Goal: Check status

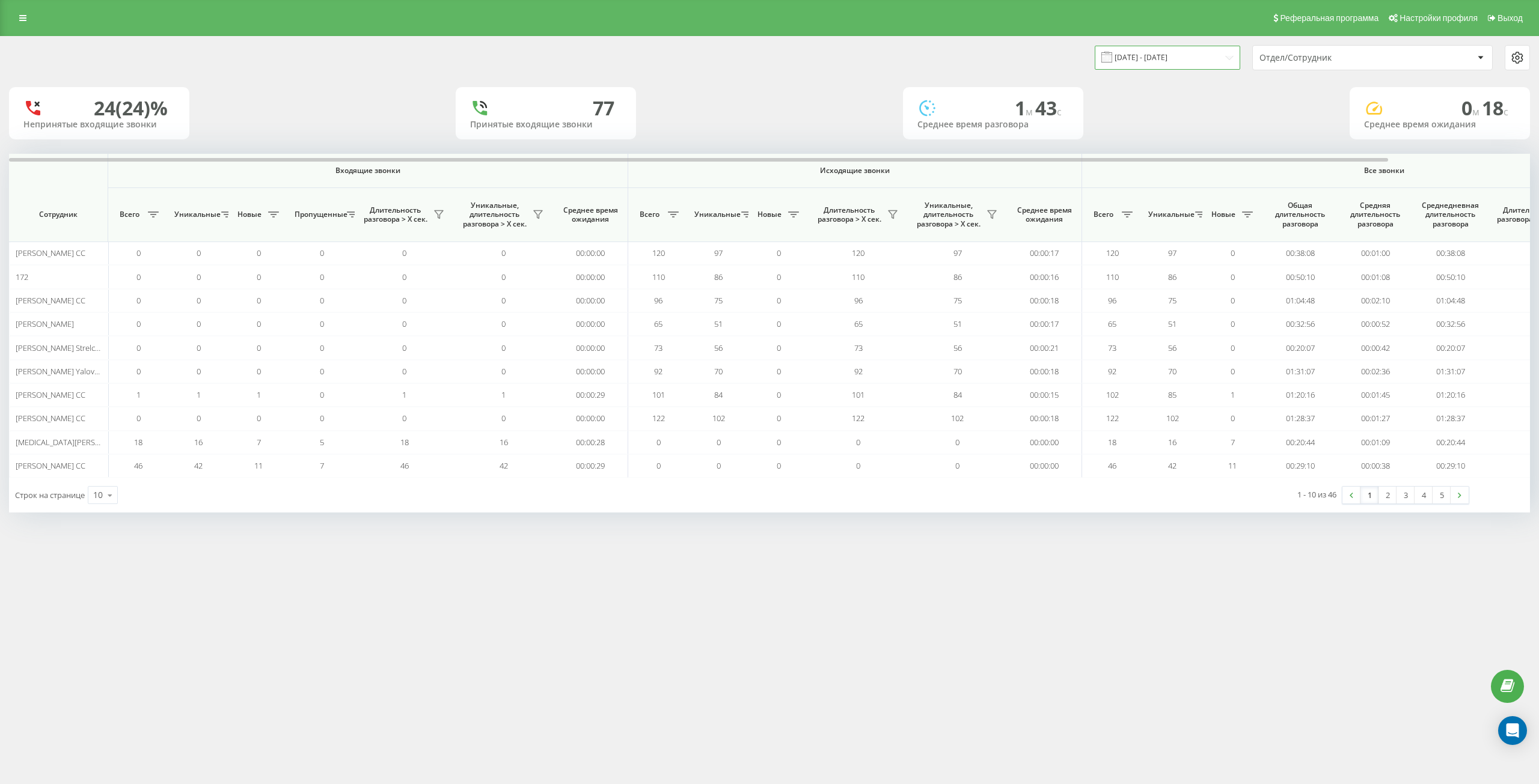
click at [1213, 61] on input "[DATE] - [DATE]" at bounding box center [1168, 57] width 146 height 24
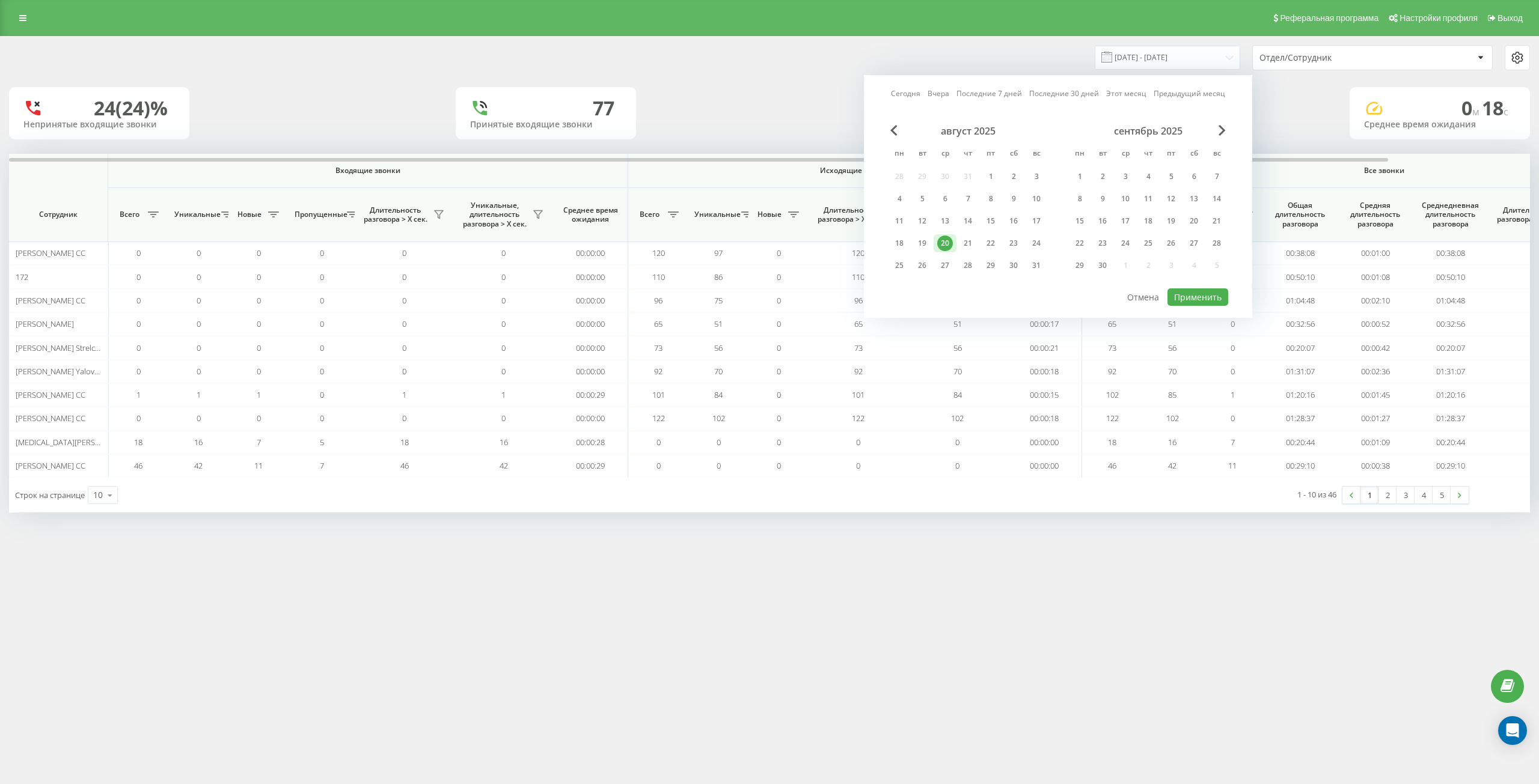
click at [906, 94] on link "Сегодня" at bounding box center [906, 93] width 30 height 11
click at [1212, 299] on button "Применить" at bounding box center [1198, 297] width 61 height 17
type input "[DATE] - [DATE]"
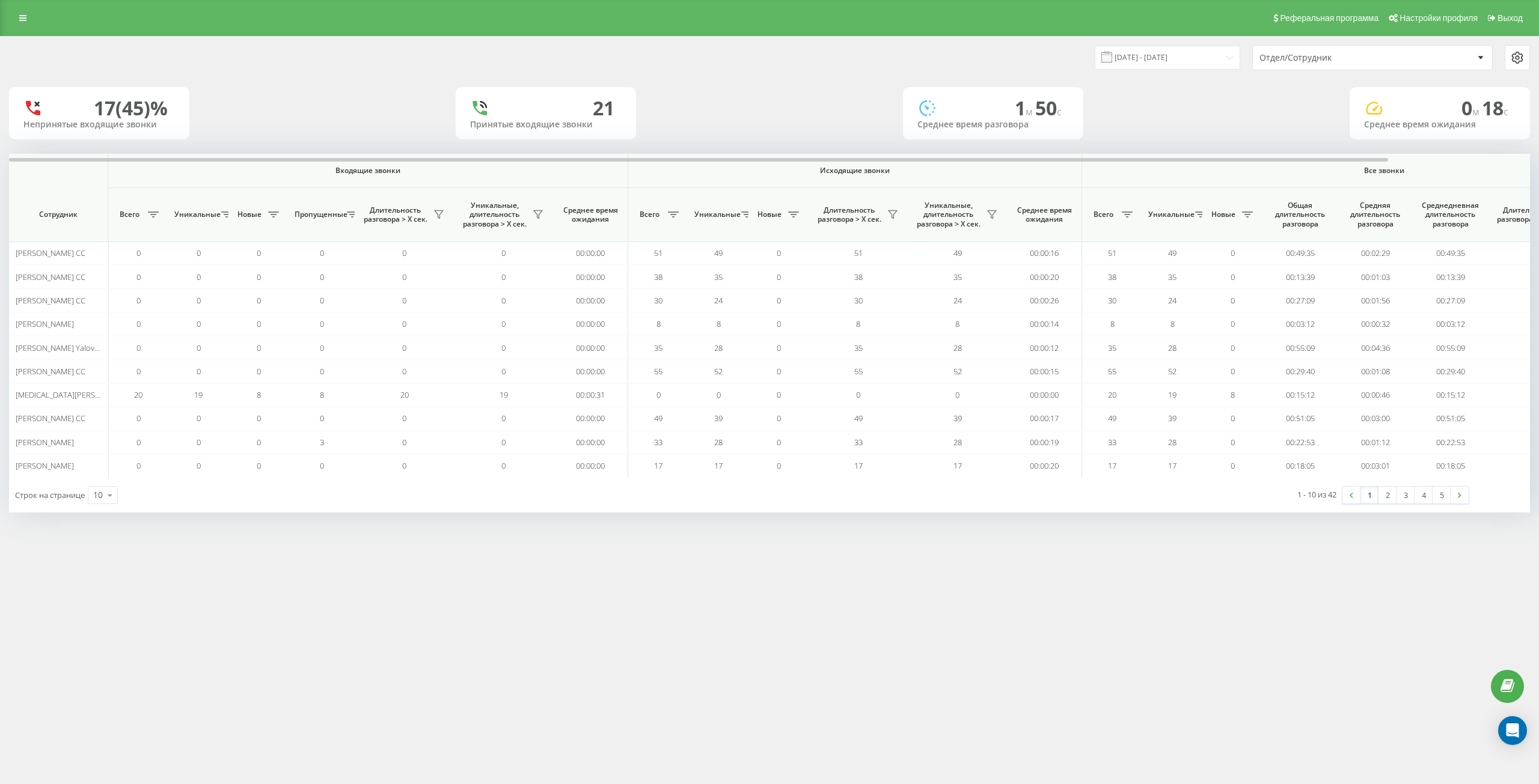
click at [1282, 61] on div "Отдел/Сотрудник" at bounding box center [1331, 58] width 143 height 10
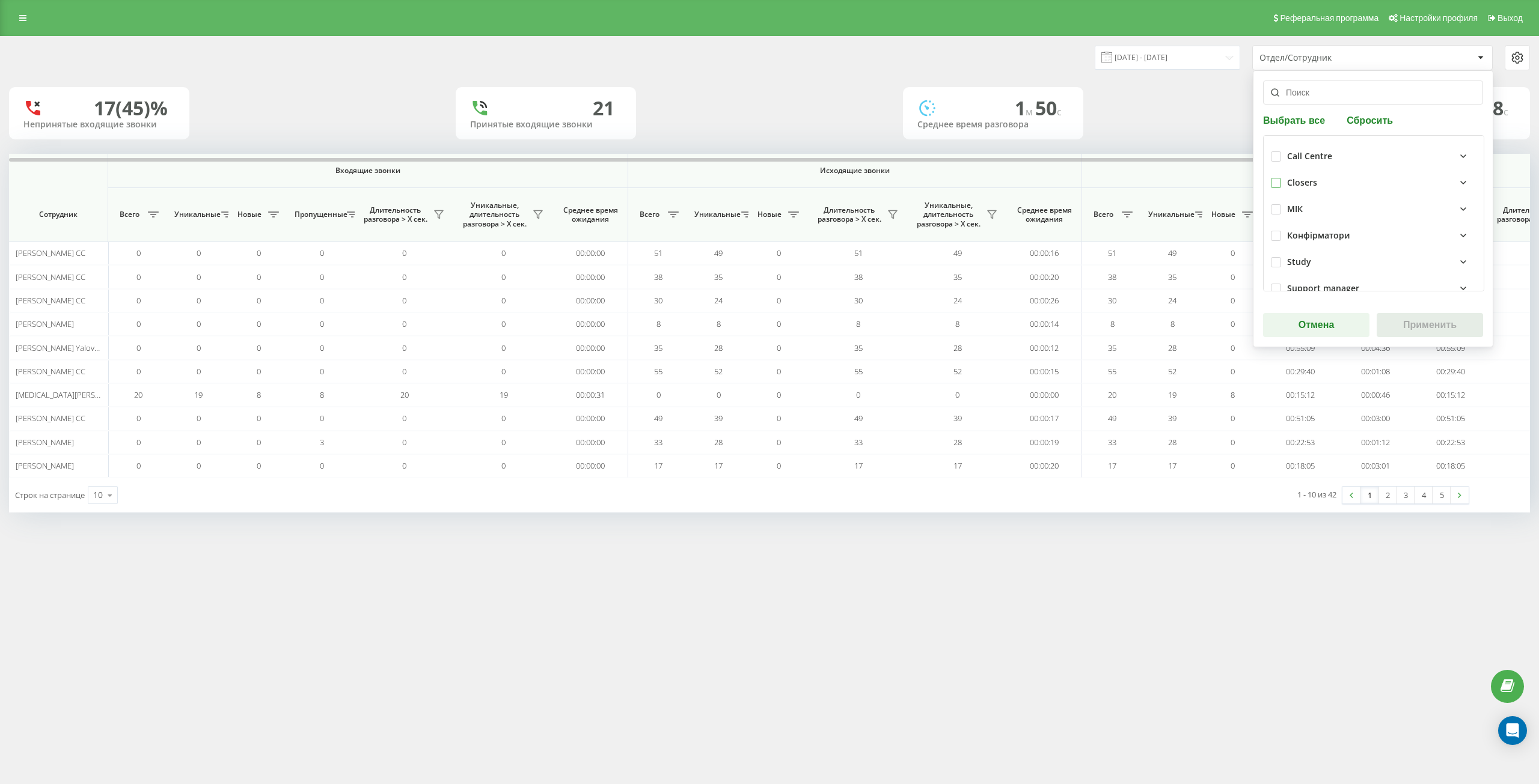
click at [1278, 178] on label at bounding box center [1276, 178] width 10 height 0
checkbox input "true"
click at [1444, 319] on button "Применить" at bounding box center [1430, 326] width 106 height 24
